Goal: Task Accomplishment & Management: Manage account settings

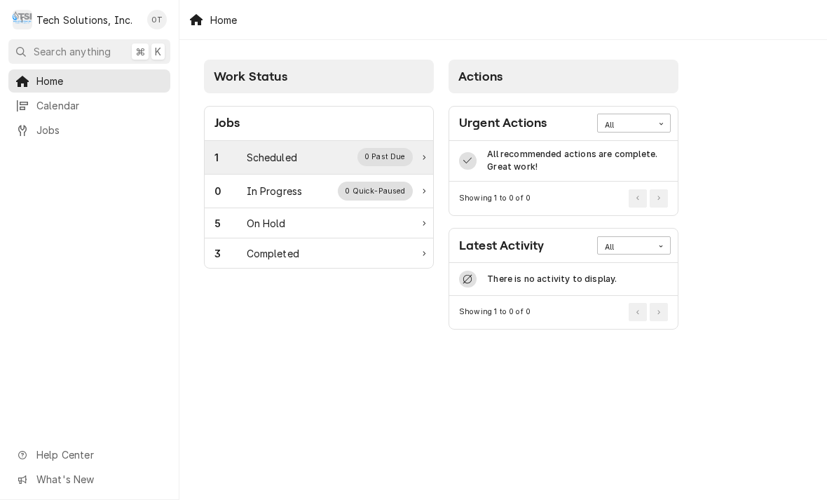
click at [397, 156] on div "0 Past Due" at bounding box center [385, 157] width 56 height 18
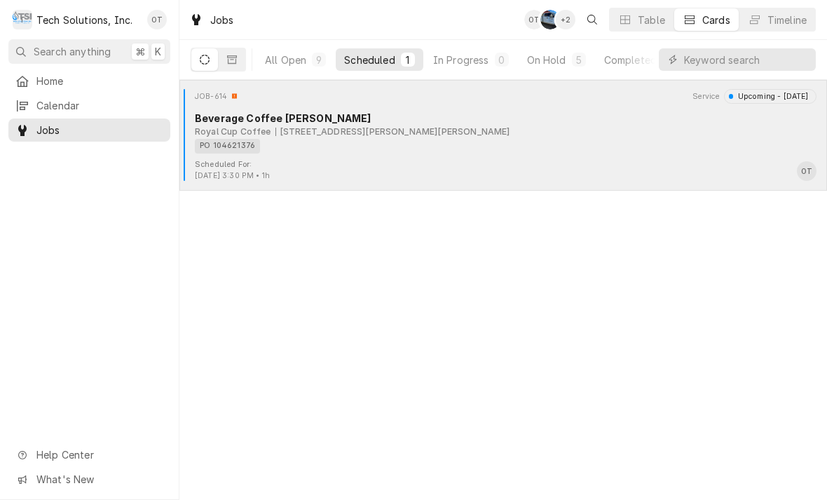
click at [362, 125] on div "110 Harper Park Dr, Beckley, WV 25801" at bounding box center [392, 131] width 235 height 13
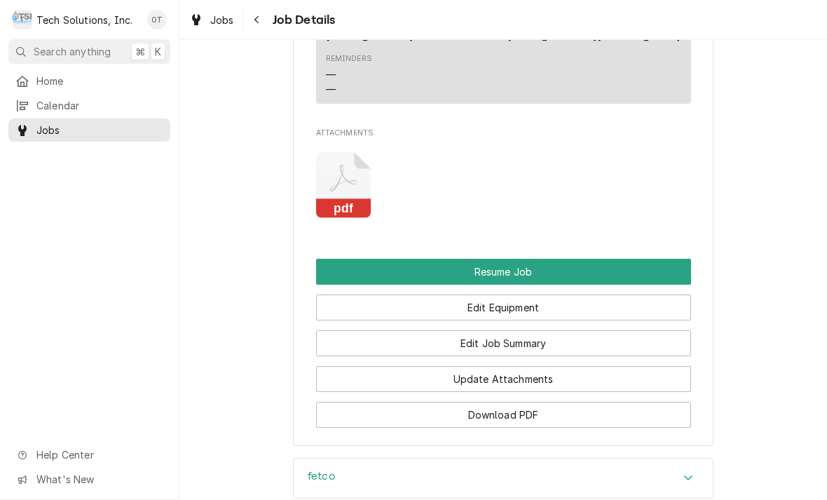
scroll to position [1347, 0]
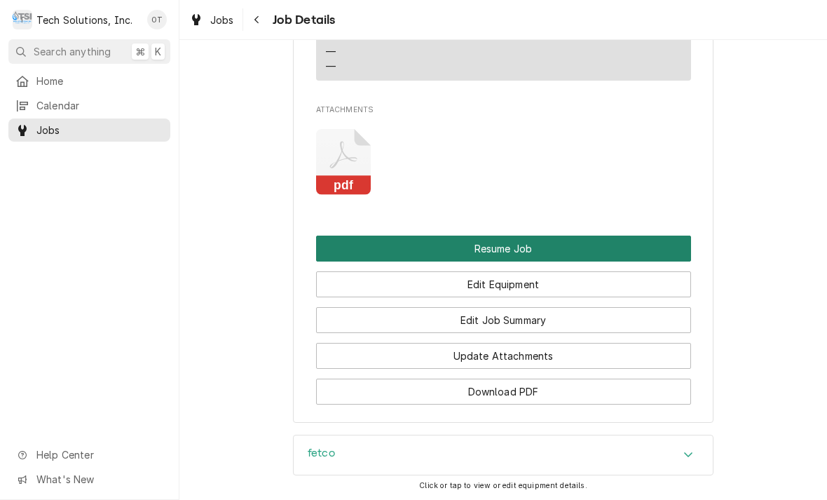
click at [505, 238] on button "Resume Job" at bounding box center [503, 248] width 375 height 26
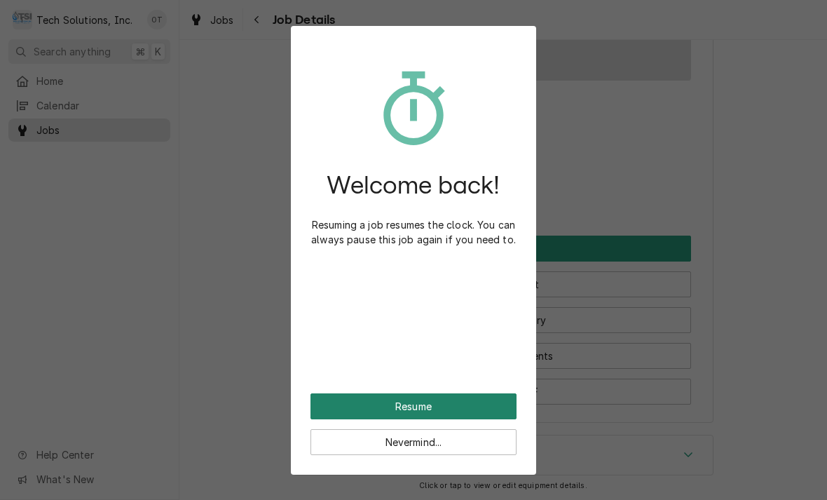
click at [420, 395] on button "Resume" at bounding box center [413, 406] width 206 height 26
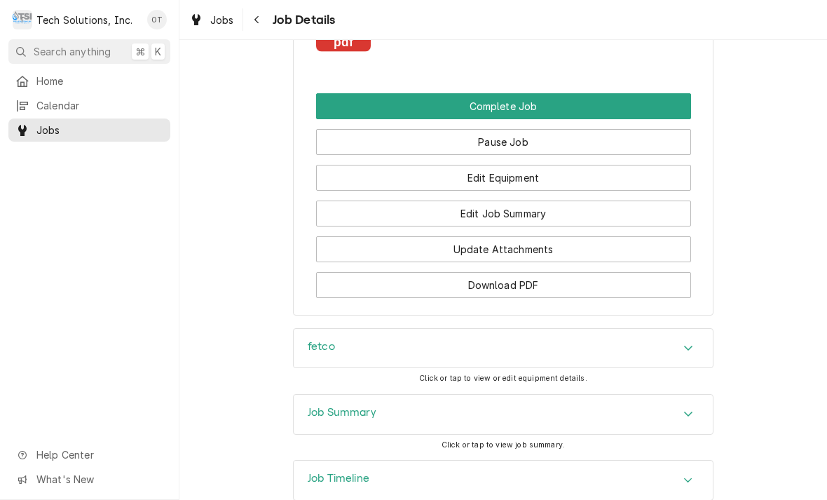
scroll to position [1444, 0]
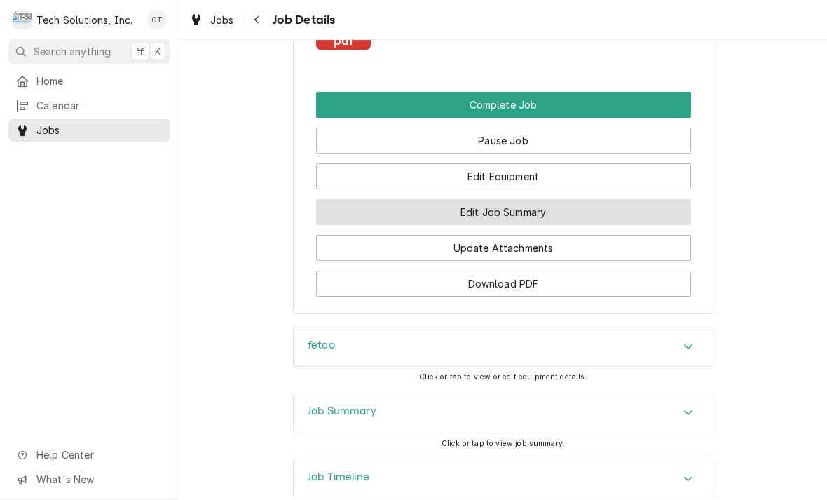
click at [505, 212] on button "Edit Job Summary" at bounding box center [503, 212] width 375 height 26
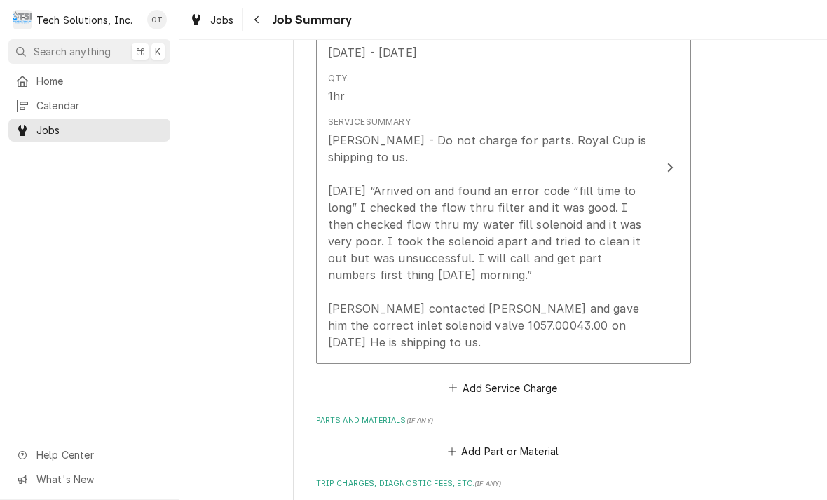
scroll to position [430, 0]
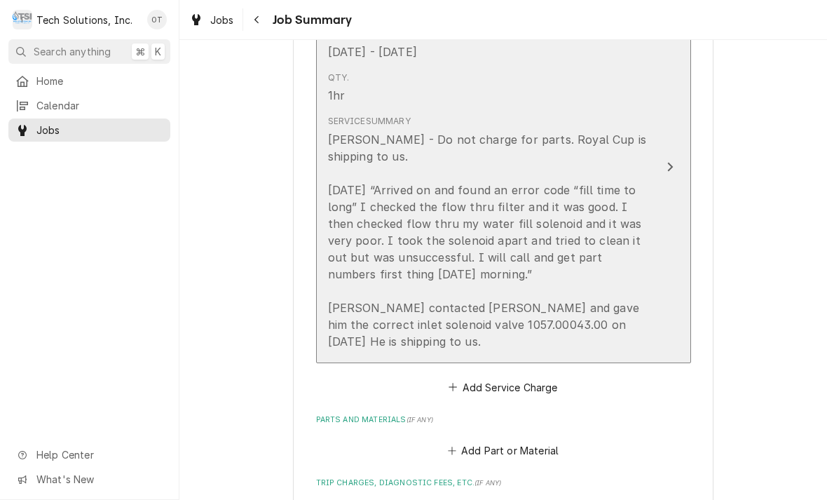
click at [673, 158] on div "Update Line Item" at bounding box center [670, 166] width 18 height 17
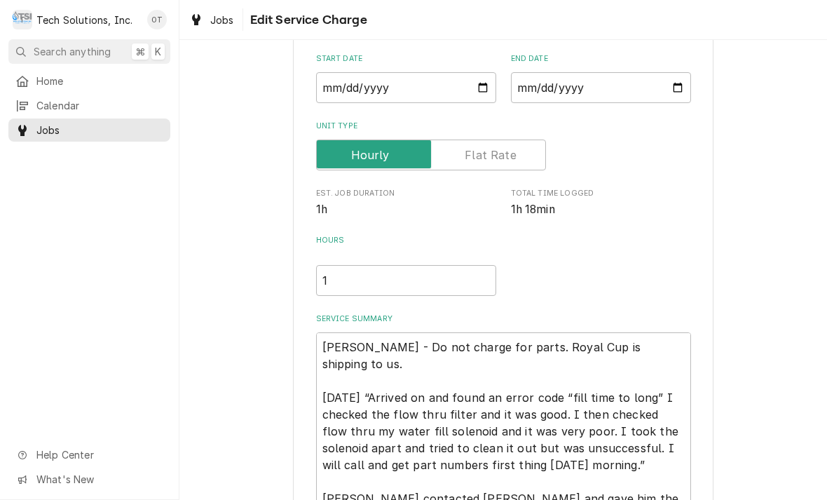
type textarea "x"
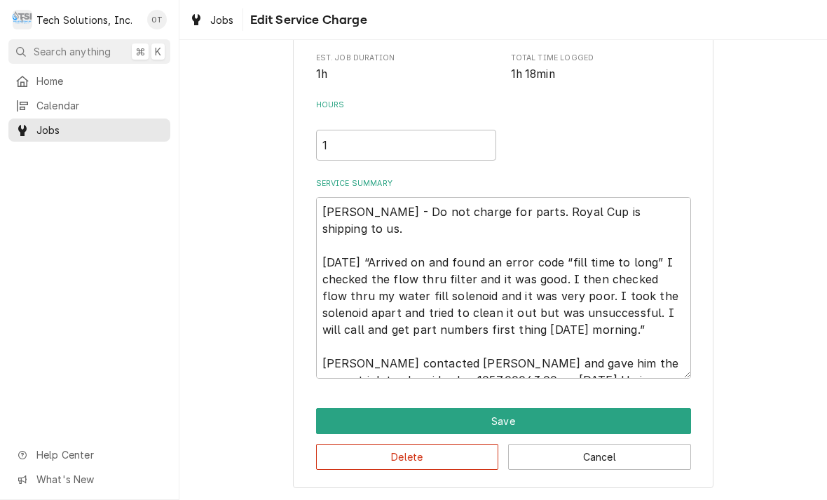
scroll to position [264, 0]
click at [606, 366] on textarea "[PERSON_NAME] - Do not charge for parts. Royal Cup is shipping to us. [DATE] “A…" at bounding box center [503, 287] width 375 height 181
type textarea "[PERSON_NAME] - Do not charge for parts. Royal Cup is shipping to us. [DATE] “A…"
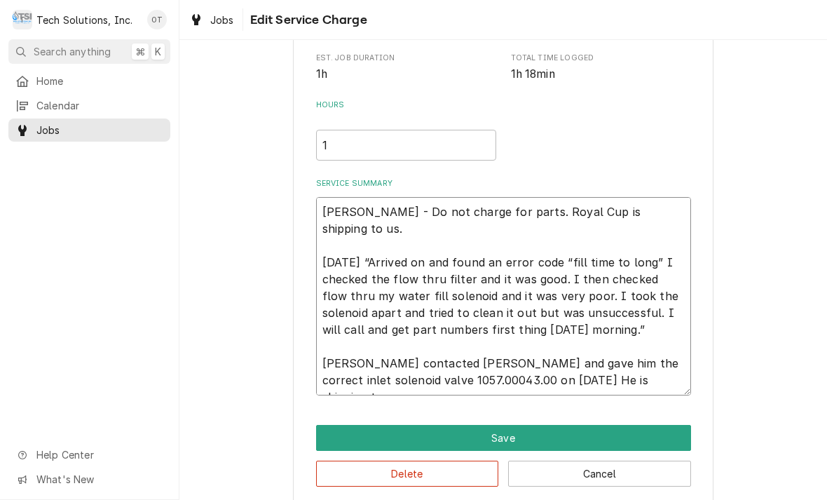
type textarea "x"
type textarea "[PERSON_NAME] - Do not charge for parts. Royal Cup is shipping to us. [DATE] “A…"
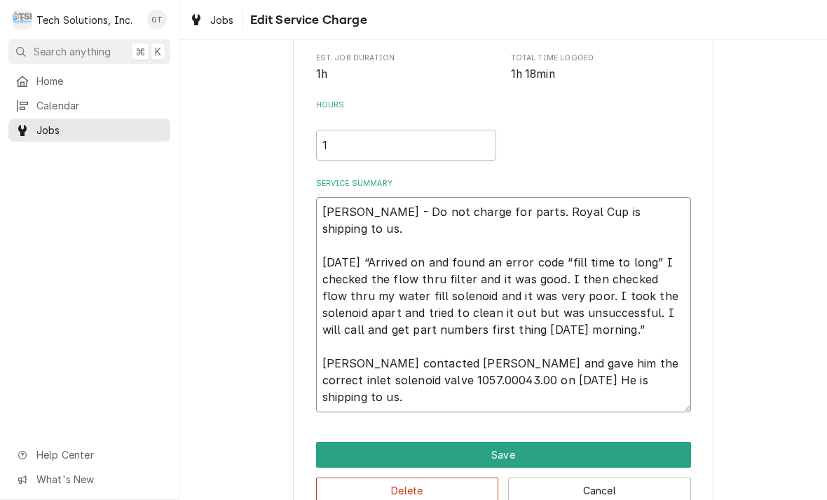
type textarea "x"
type textarea "[PERSON_NAME] - Do not charge for parts. Royal Cup is shipping to us. [DATE] “A…"
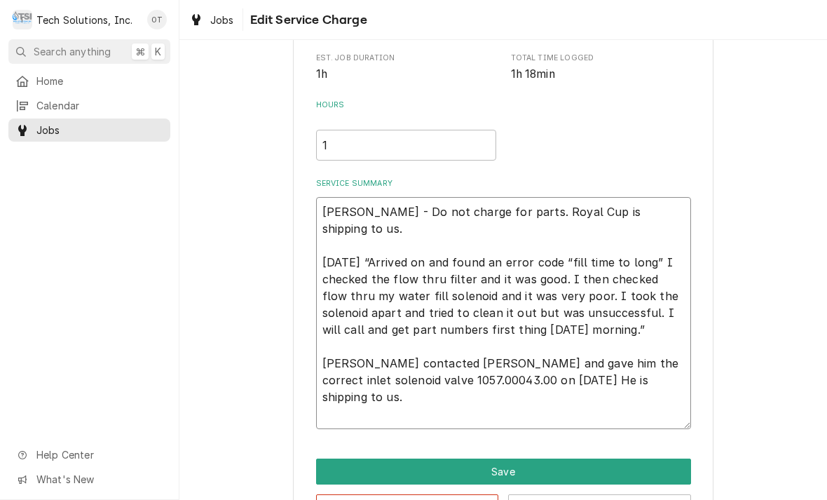
type textarea "x"
type textarea "[PERSON_NAME] - Do not charge for parts. Royal Cup is shipping to us. [DATE] “A…"
type textarea "x"
type textarea "[PERSON_NAME] - Do not charge for parts. Royal Cup is shipping to us. [DATE] “A…"
type textarea "x"
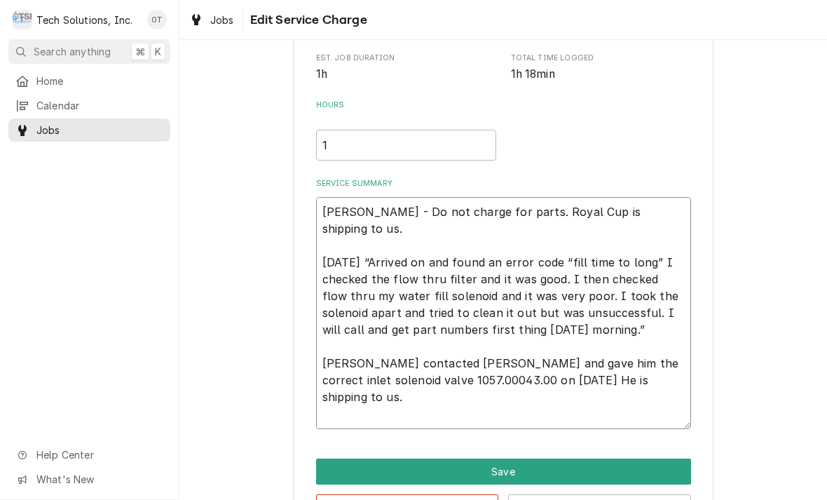
type textarea "[PERSON_NAME] - Do not charge for parts. Royal Cup is shipping to us. [DATE] “A…"
type textarea "x"
type textarea "[PERSON_NAME] - Do not charge for parts. Royal Cup is shipping to us. [DATE] “A…"
type textarea "x"
type textarea "[PERSON_NAME] - Do not charge for parts. Royal Cup is shipping to us. [DATE] “A…"
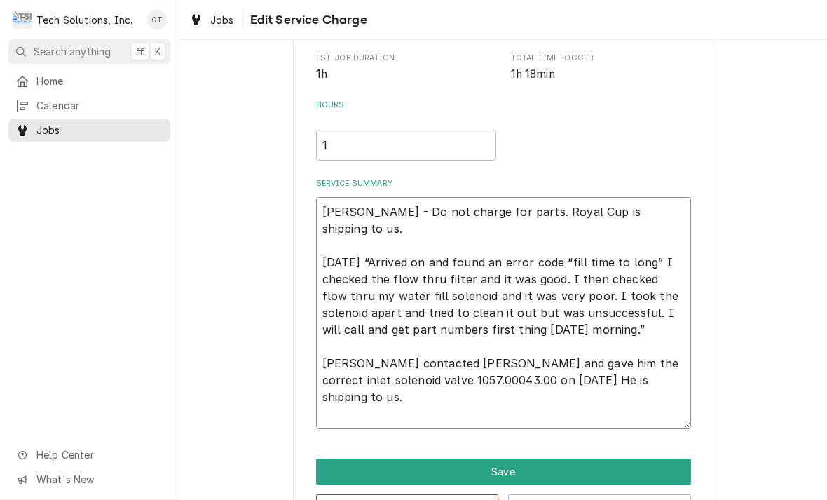
type textarea "x"
type textarea "[PERSON_NAME] - Do not charge for parts. Royal Cup is shipping to us. [DATE] “A…"
type textarea "x"
type textarea "[PERSON_NAME] - Do not charge for parts. Royal Cup is shipping to us. [DATE] “A…"
type textarea "x"
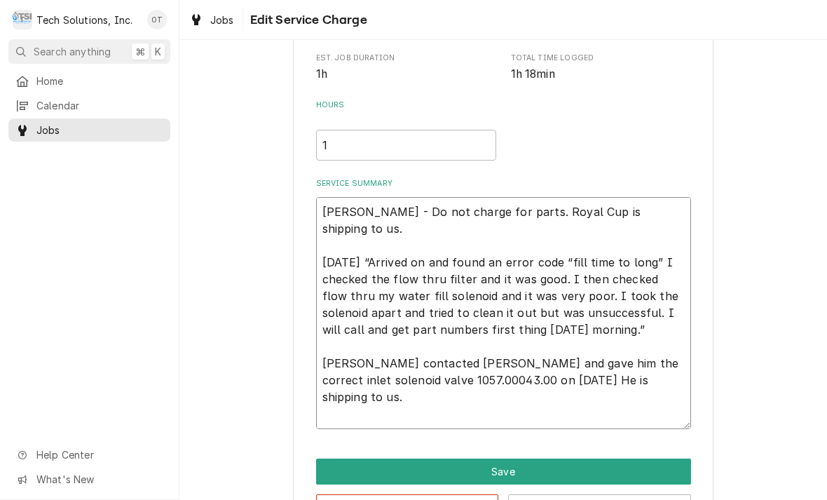
type textarea "[PERSON_NAME] - Do not charge for parts. Royal Cup is shipping to us. [DATE] “A…"
type textarea "x"
type textarea "[PERSON_NAME] - Do not charge for parts. Royal Cup is shipping to us. [DATE] “A…"
type textarea "x"
type textarea "[PERSON_NAME] - Do not charge for parts. Royal Cup is shipping to us. [DATE] “A…"
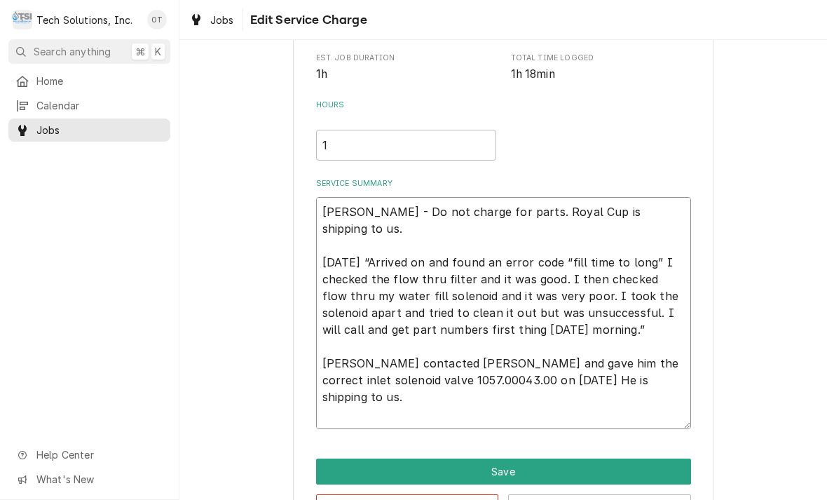
type textarea "x"
type textarea "[PERSON_NAME] - Do not charge for parts. Royal Cup is shipping to us. [DATE] “A…"
type textarea "x"
type textarea "[PERSON_NAME] - Do not charge for parts. Royal Cup is shipping to us. [DATE] “A…"
type textarea "x"
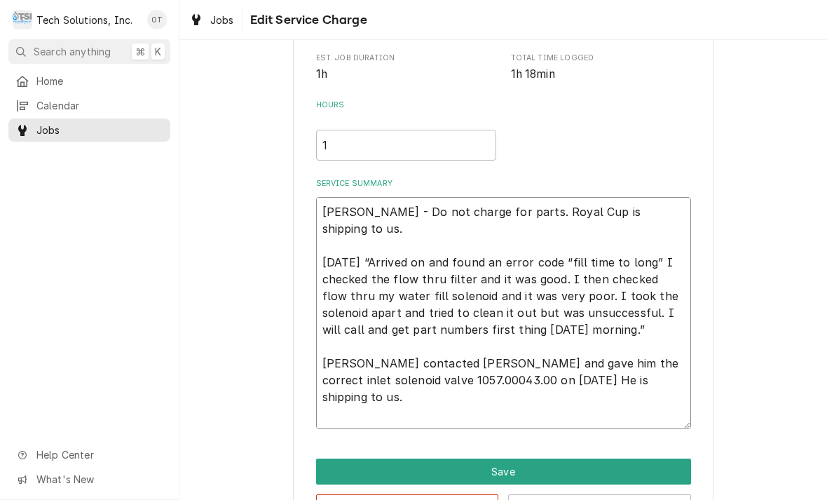
type textarea "[PERSON_NAME] - Do not charge for parts. Royal Cup is shipping to us. [DATE] “A…"
type textarea "x"
type textarea "[PERSON_NAME] - Do not charge for parts. Royal Cup is shipping to us. [DATE] “A…"
type textarea "x"
type textarea "[PERSON_NAME] - Do not charge for parts. Royal Cup is shipping to us. [DATE] “A…"
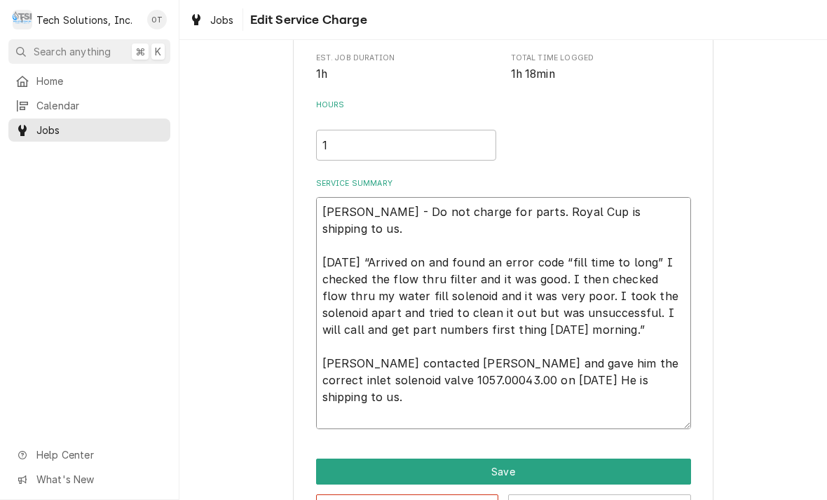
type textarea "x"
type textarea "[PERSON_NAME] - Do not charge for parts. Royal Cup is shipping to us. [DATE] “A…"
type textarea "x"
type textarea "[PERSON_NAME] - Do not charge for parts. Royal Cup is shipping to us. [DATE] “A…"
type textarea "x"
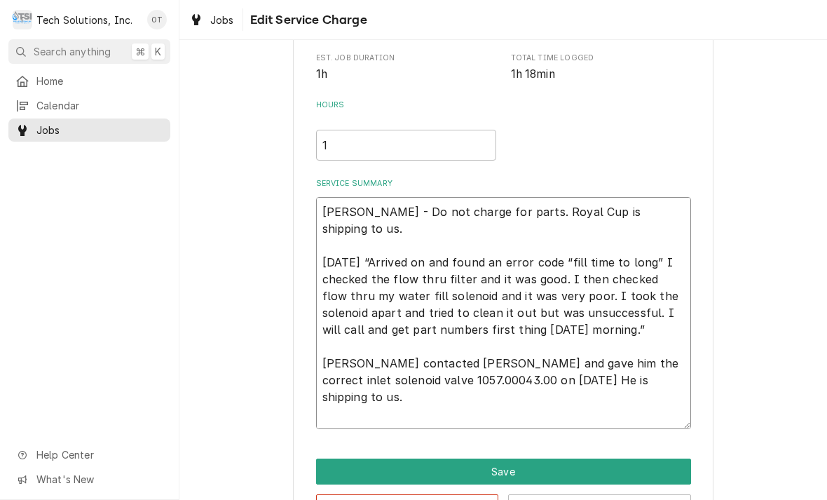
type textarea "[PERSON_NAME] - Do not charge for parts. Royal Cup is shipping to us. [DATE] “A…"
type textarea "x"
type textarea "[PERSON_NAME] - Do not charge for parts. Royal Cup is shipping to us. [DATE] “A…"
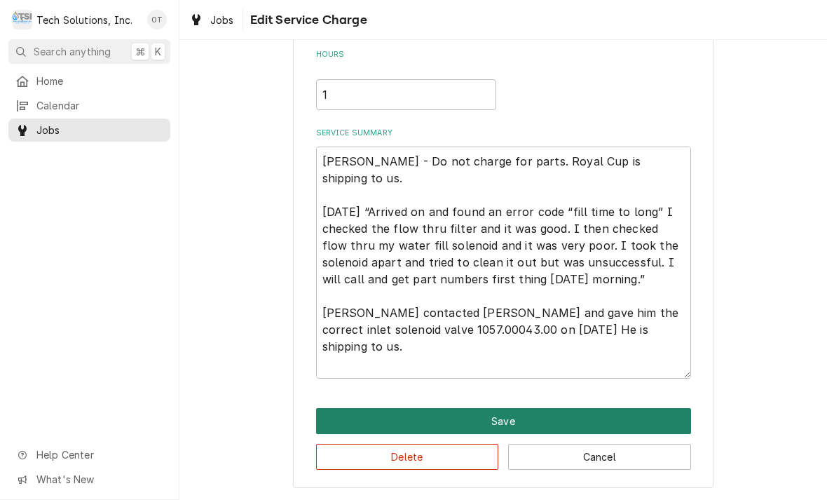
click at [505, 418] on button "Save" at bounding box center [503, 421] width 375 height 26
type textarea "x"
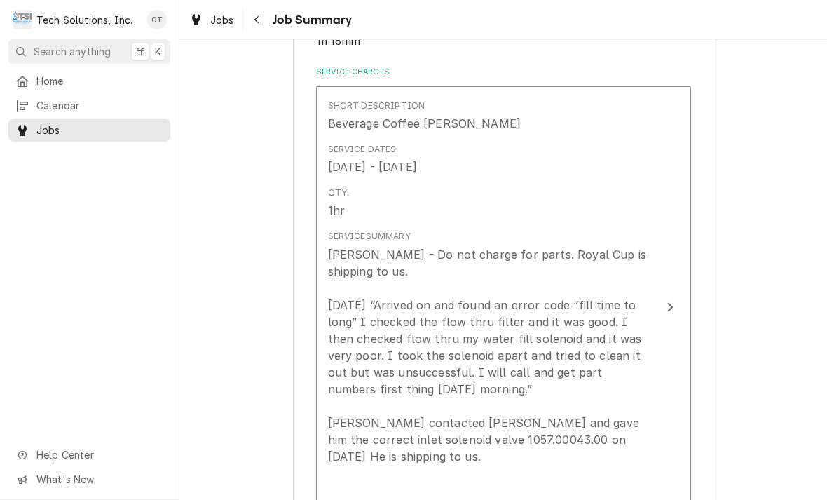
scroll to position [430, 0]
